Goal: Task Accomplishment & Management: Manage account settings

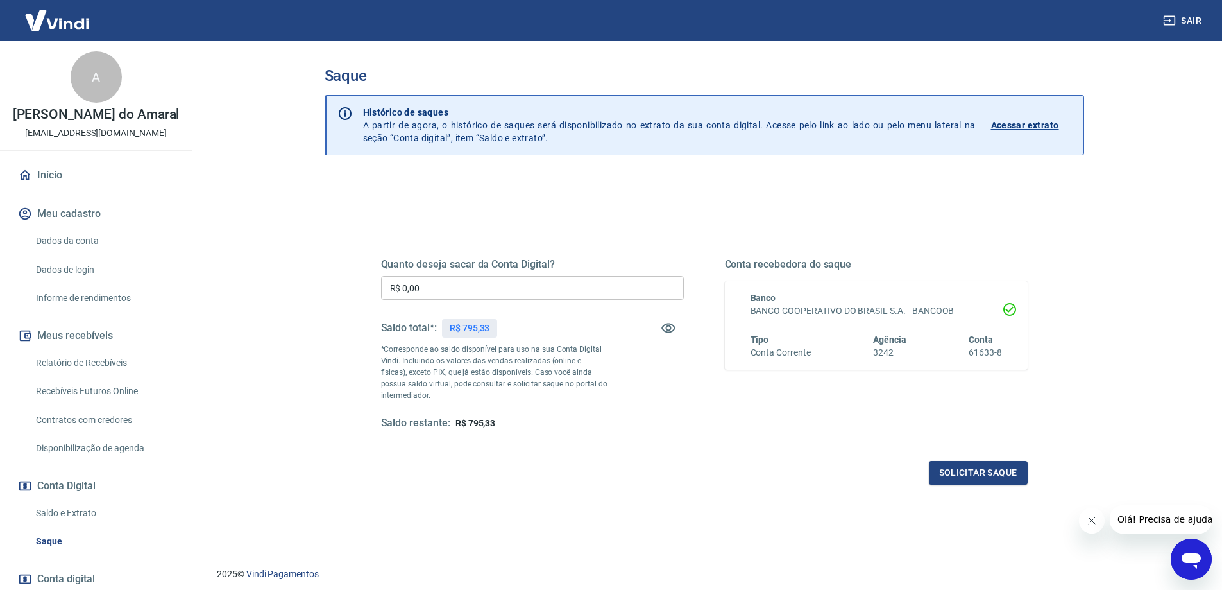
click at [412, 286] on input "R$ 0,00" at bounding box center [532, 288] width 303 height 24
click at [429, 287] on input "R$ 0,00" at bounding box center [532, 288] width 303 height 24
click at [405, 287] on input "R$ 0,00" at bounding box center [532, 288] width 303 height 24
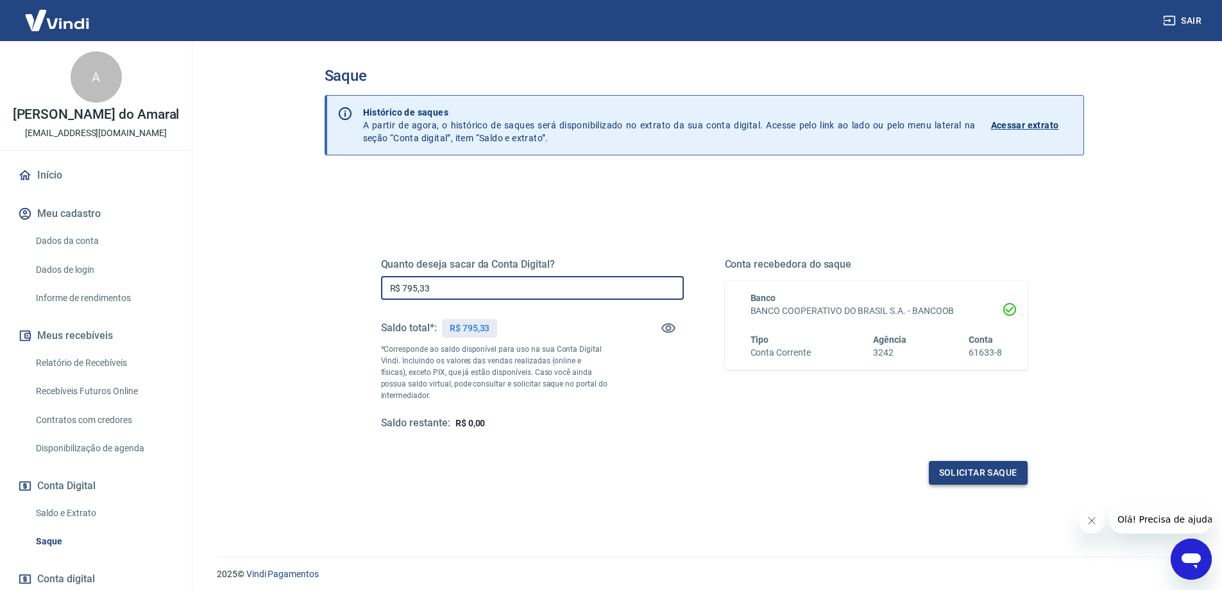
type input "R$ 795,33"
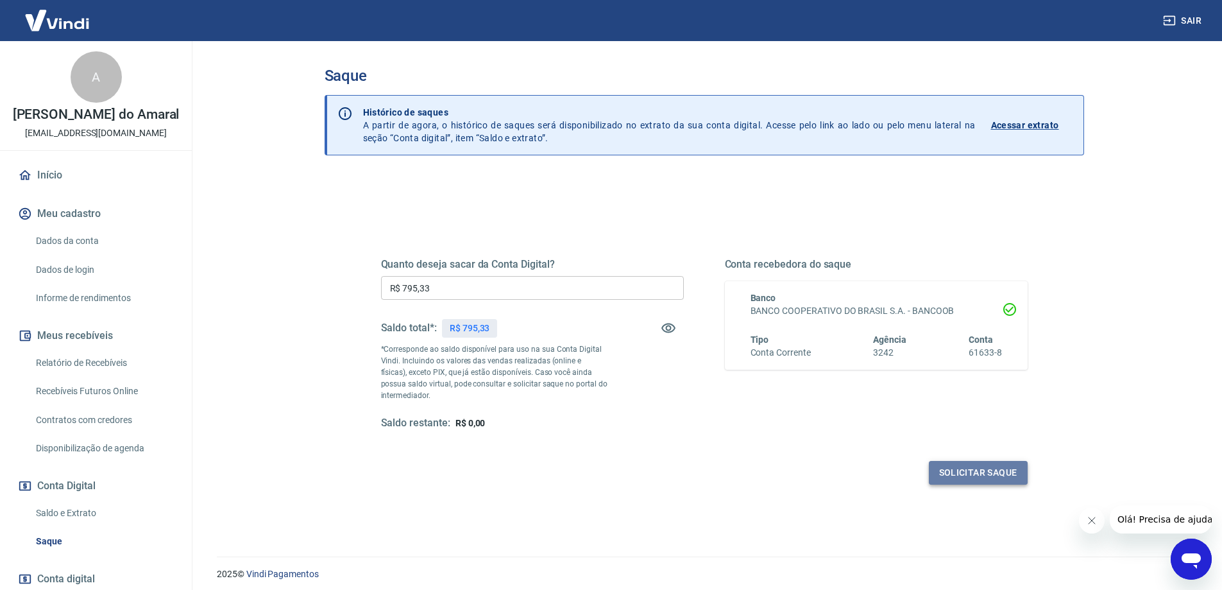
click at [977, 475] on button "Solicitar saque" at bounding box center [978, 473] width 99 height 24
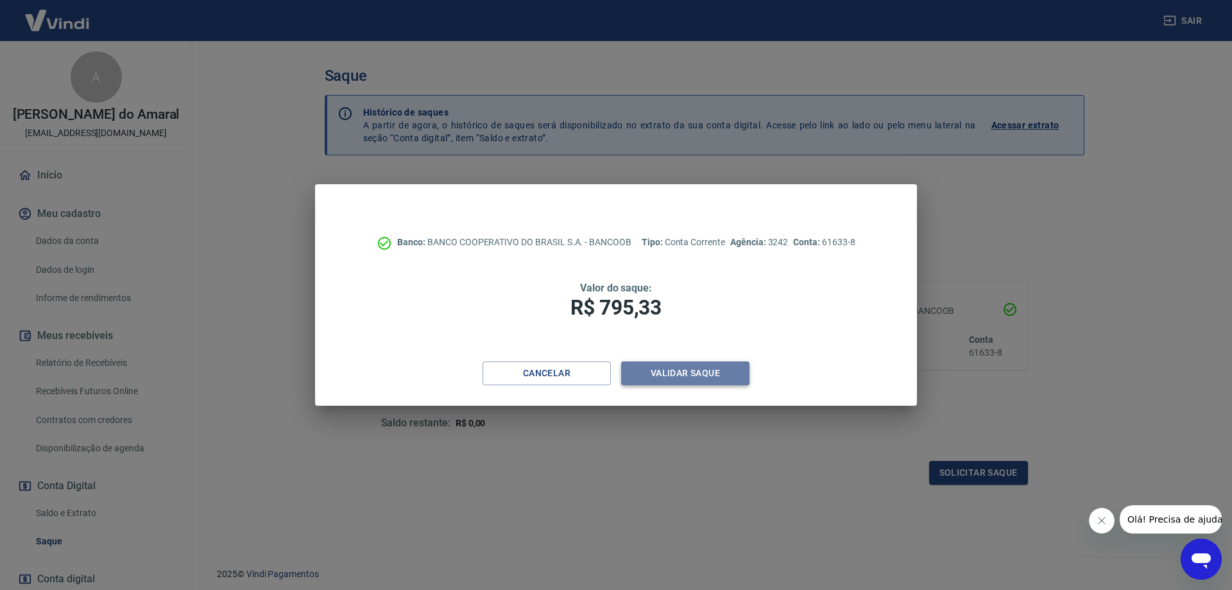
click at [693, 370] on button "Validar saque" at bounding box center [685, 373] width 128 height 24
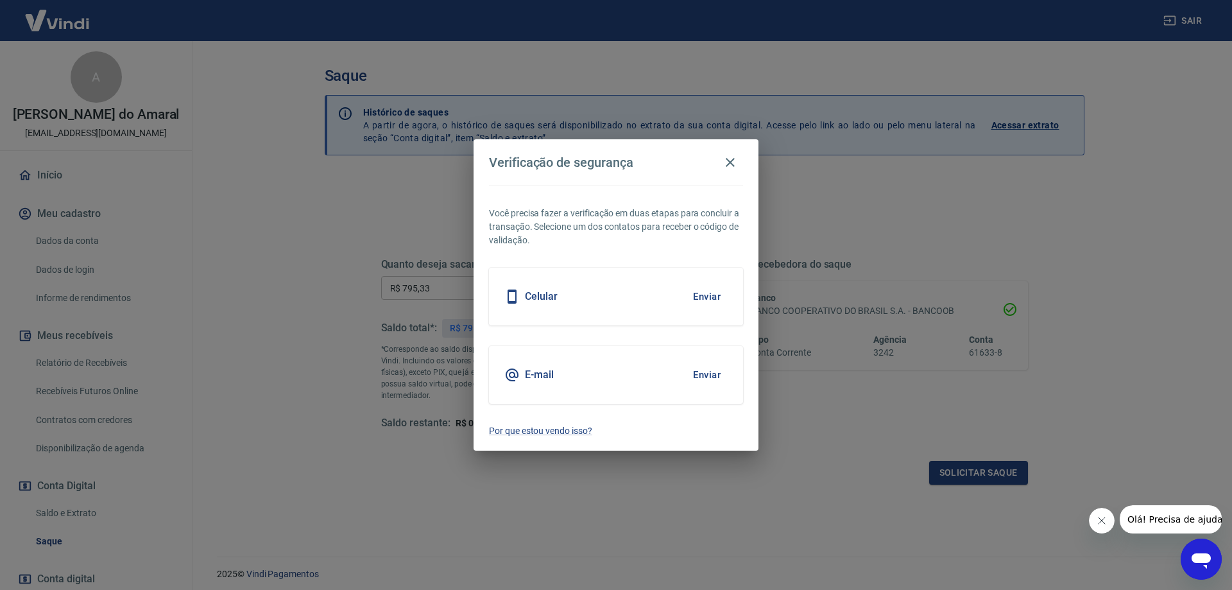
click at [704, 296] on button "Enviar" at bounding box center [707, 296] width 42 height 27
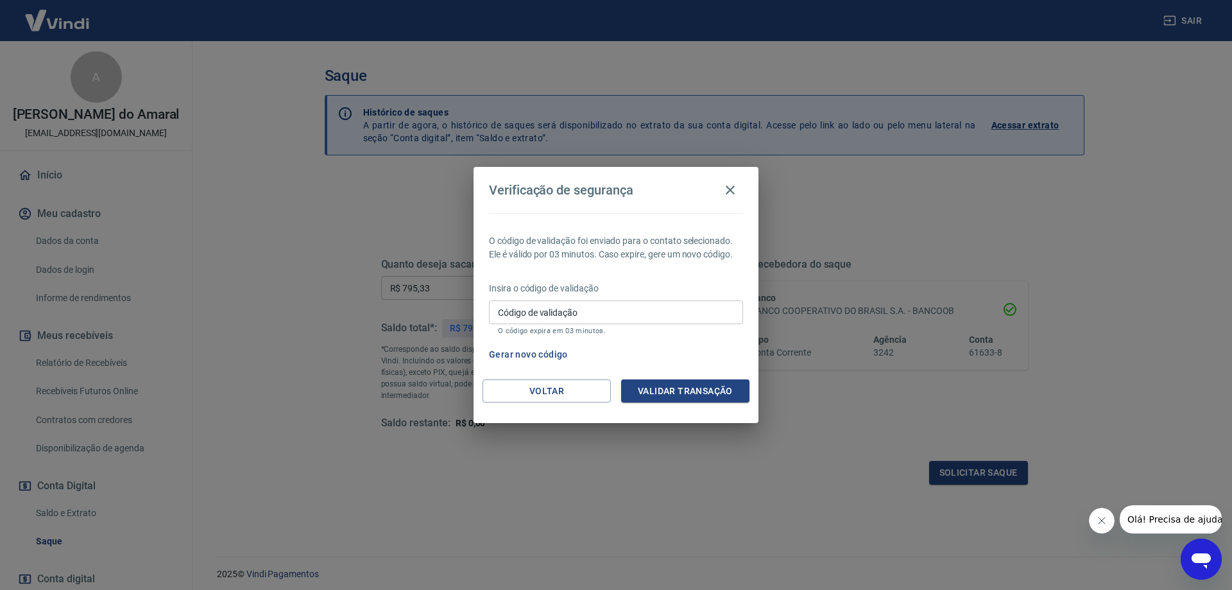
click at [518, 315] on input "Código de validação" at bounding box center [616, 312] width 254 height 24
click at [728, 194] on icon "button" at bounding box center [729, 189] width 15 height 15
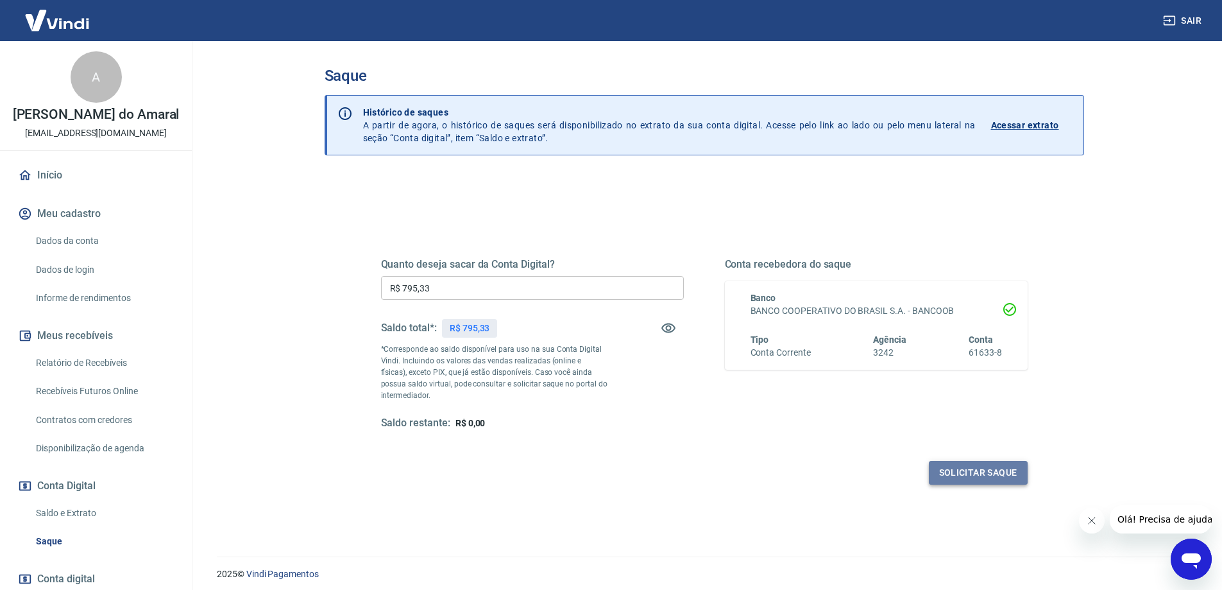
click at [978, 470] on button "Solicitar saque" at bounding box center [978, 473] width 99 height 24
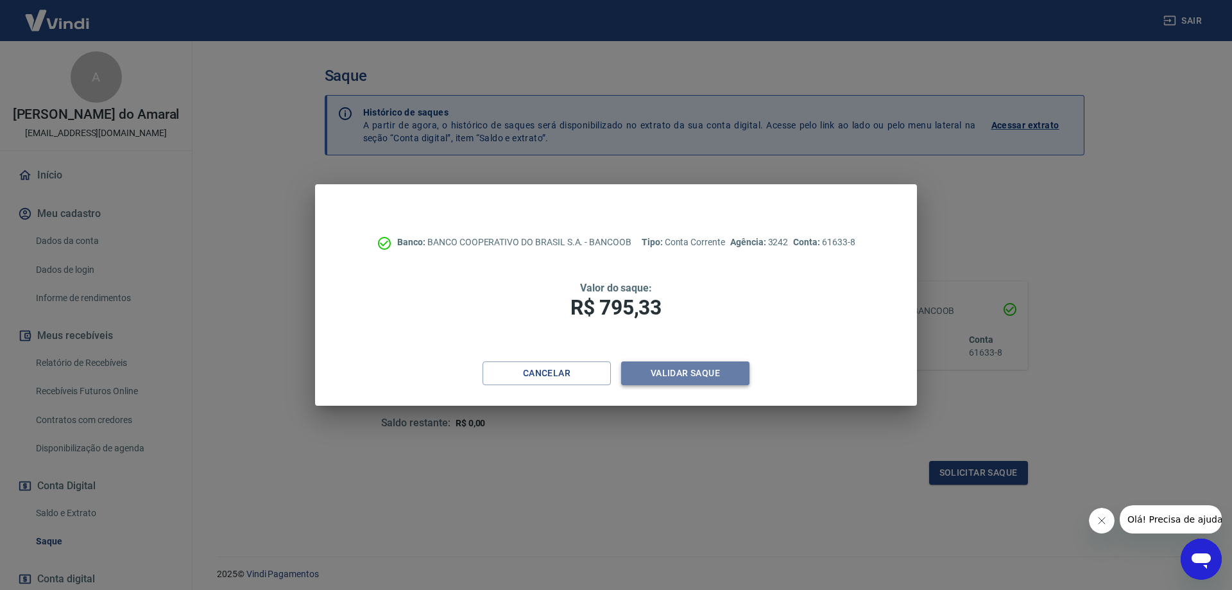
click at [704, 372] on button "Validar saque" at bounding box center [685, 373] width 128 height 24
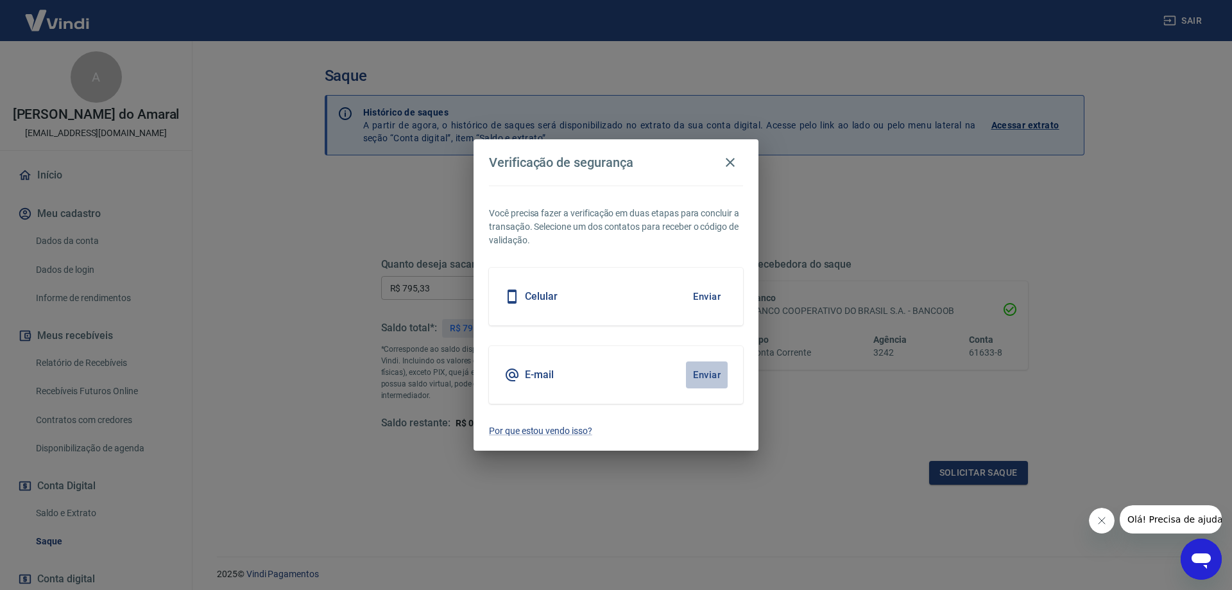
click at [702, 372] on button "Enviar" at bounding box center [707, 374] width 42 height 27
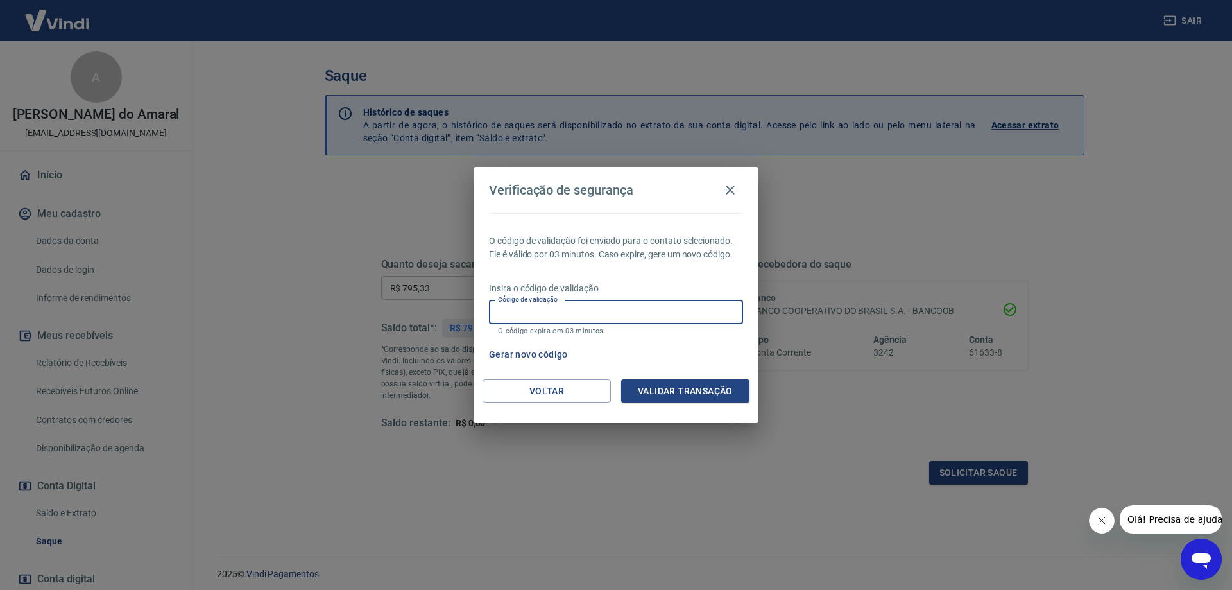
click at [502, 318] on input "Código de validação" at bounding box center [616, 312] width 254 height 24
type input "760468"
click at [678, 391] on button "Validar transação" at bounding box center [685, 391] width 128 height 24
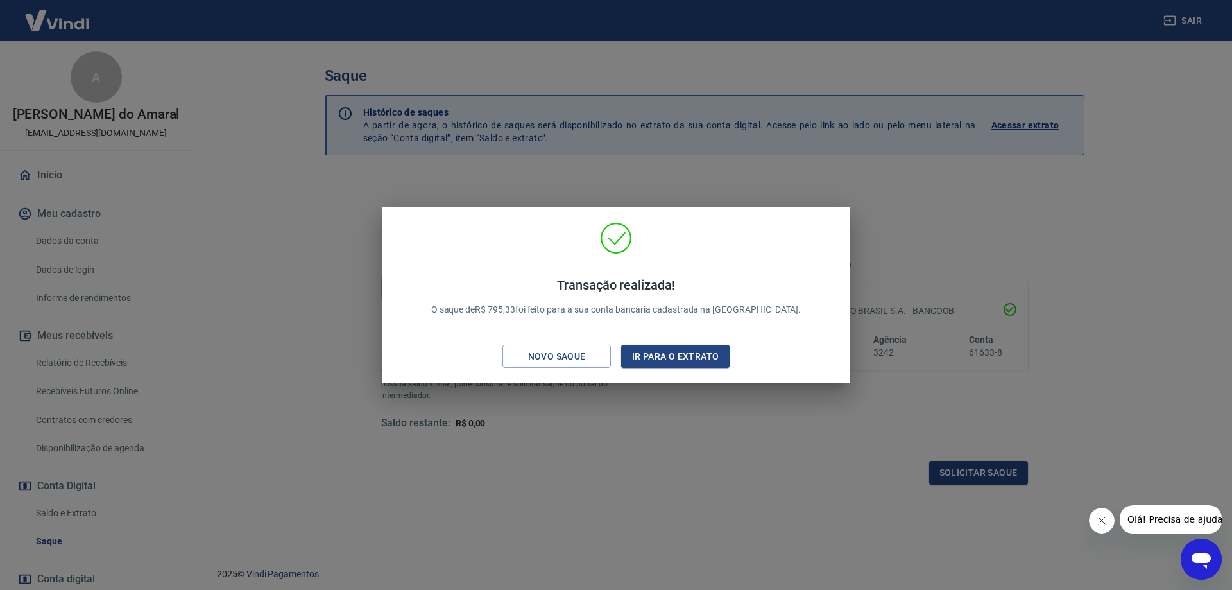
click at [540, 452] on div "Transação realizada! O saque de R$ 795,33 foi feito para a sua conta bancária c…" at bounding box center [616, 295] width 1232 height 590
